Goal: Navigation & Orientation: Find specific page/section

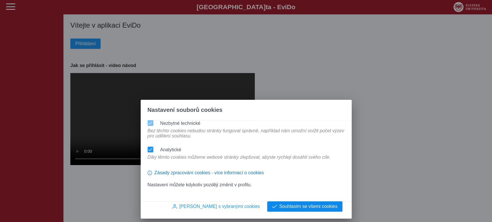
click at [293, 204] on span "Souhlasím se všemi cookies" at bounding box center [308, 206] width 58 height 5
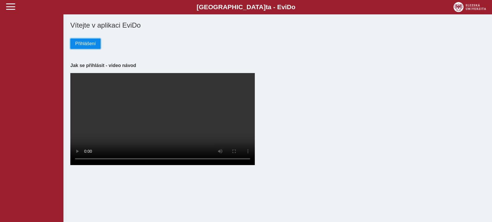
click at [90, 44] on span "Přihlášení" at bounding box center [85, 43] width 20 height 5
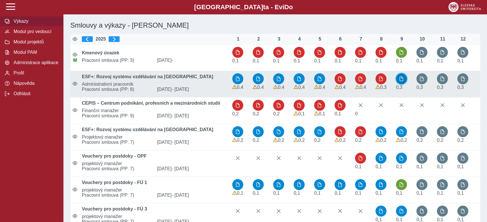
click at [401, 78] on span "button" at bounding box center [401, 79] width 5 height 5
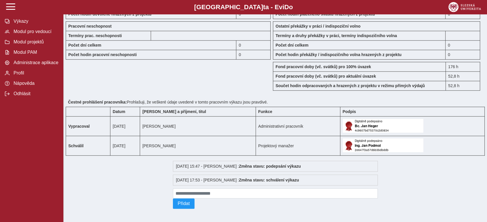
scroll to position [574, 0]
drag, startPoint x: 239, startPoint y: 177, endPoint x: 212, endPoint y: 174, distance: 27.5
click at [212, 175] on div "[DATE] 17:53 - [PERSON_NAME] : Změna stavu: schválení výkazu" at bounding box center [275, 180] width 205 height 11
click at [331, 171] on div "[DATE] 15:47 - [PERSON_NAME] : Změna stavu: podepsání výkazu [DATE] 17:53 - [PE…" at bounding box center [274, 184] width 209 height 56
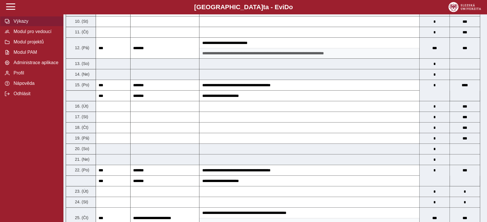
scroll to position [190, 0]
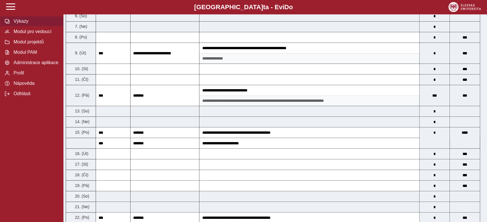
click at [25, 22] on span "Výkazy" at bounding box center [35, 21] width 47 height 5
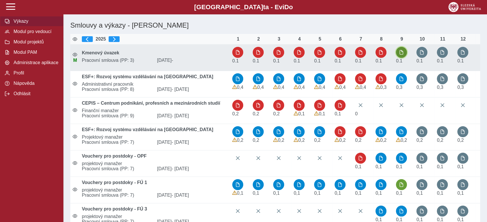
click at [400, 50] on button "button" at bounding box center [401, 52] width 11 height 11
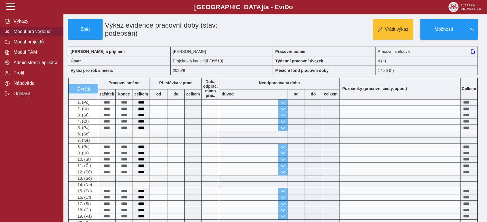
click at [56, 31] on span "Modul pro vedoucí" at bounding box center [35, 31] width 47 height 5
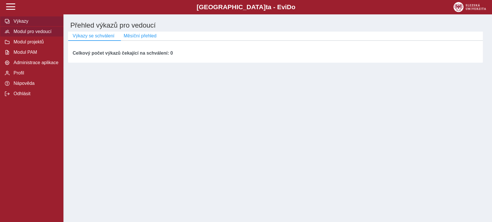
click at [44, 16] on button "Výkazy" at bounding box center [31, 21] width 63 height 10
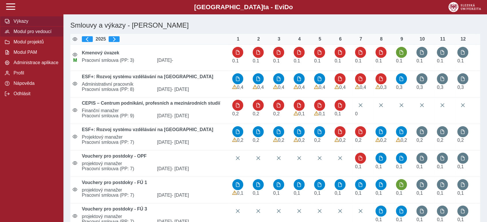
click at [25, 33] on span "Modul pro vedoucí" at bounding box center [35, 31] width 47 height 5
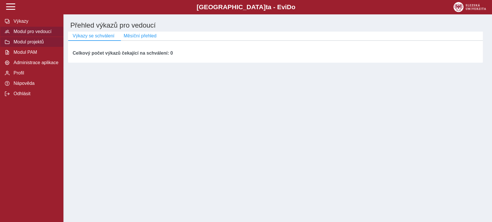
click at [40, 45] on span "Modul projektů" at bounding box center [35, 41] width 47 height 5
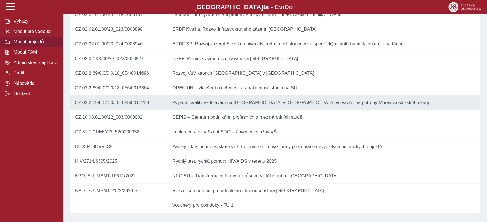
scroll to position [305, 0]
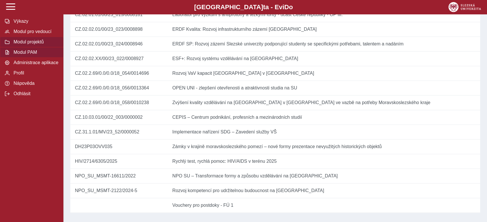
click at [29, 55] on span "Modul PAM" at bounding box center [35, 52] width 47 height 5
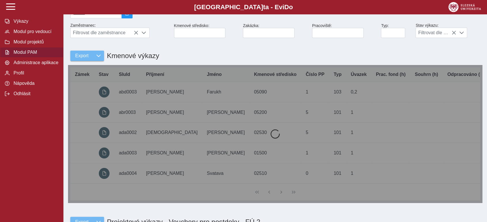
scroll to position [64, 0]
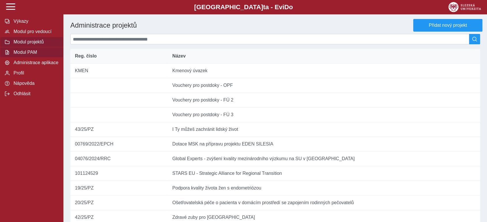
click at [26, 54] on span "Modul PAM" at bounding box center [35, 52] width 47 height 5
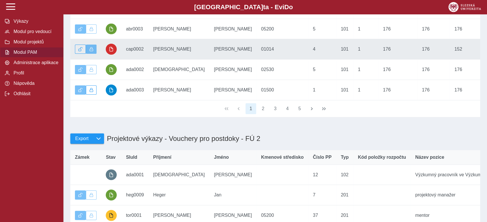
scroll to position [128, 0]
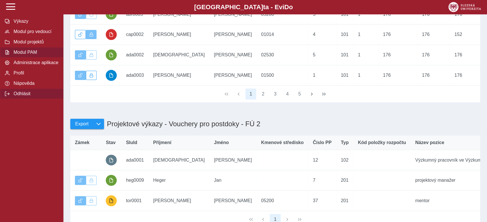
click at [37, 96] on span "Odhlásit" at bounding box center [35, 93] width 47 height 5
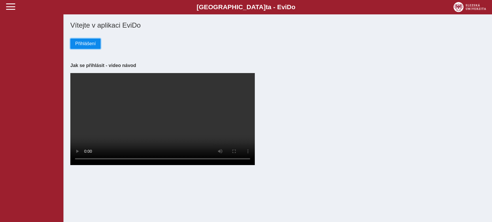
click at [83, 45] on span "Přihlášení" at bounding box center [85, 43] width 20 height 5
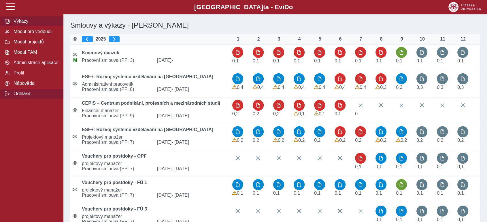
click at [0, 99] on button "Odhlásit" at bounding box center [31, 94] width 63 height 10
